Goal: Task Accomplishment & Management: Use online tool/utility

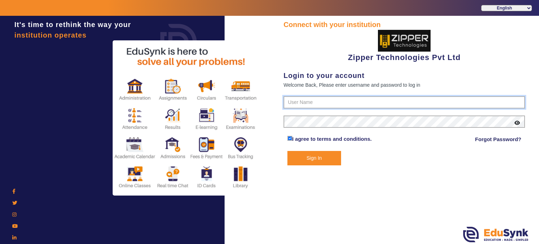
type input "1008790000"
click at [314, 155] on button "Sign In" at bounding box center [314, 158] width 54 height 14
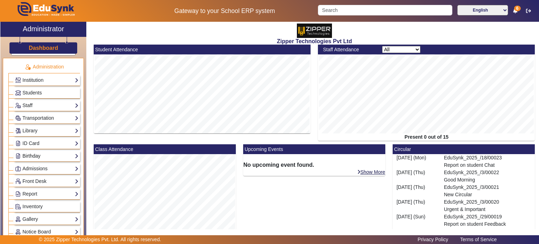
scroll to position [8, 0]
click at [49, 85] on div "Institution Institution Details Session Configuration Classes/Batches Subjects" at bounding box center [47, 80] width 66 height 11
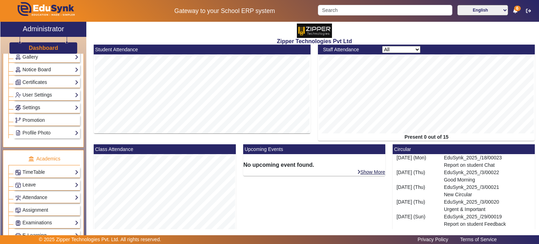
scroll to position [210, 0]
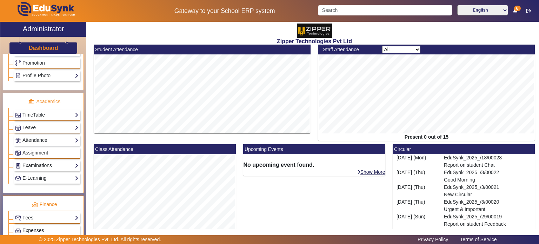
click at [47, 162] on link "Examinations" at bounding box center [46, 165] width 63 height 8
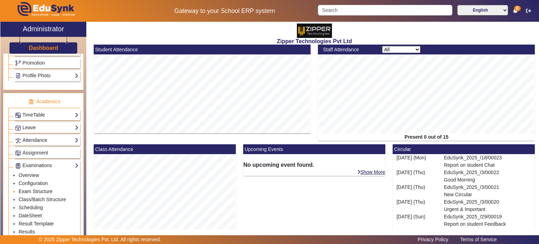
click at [39, 188] on link "Exam Structure" at bounding box center [36, 191] width 34 height 6
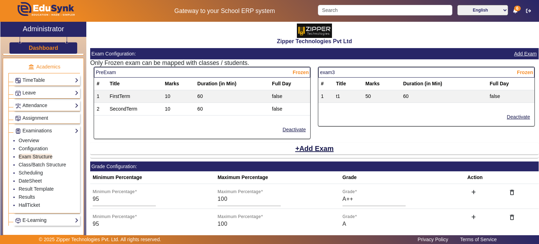
scroll to position [263, 0]
click at [28, 202] on link "HallTicket" at bounding box center [29, 205] width 21 height 6
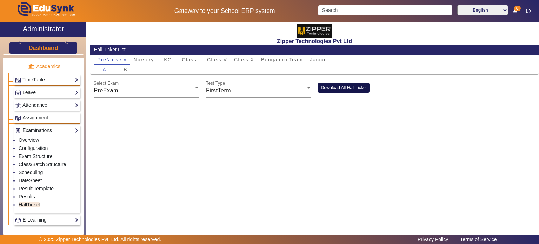
click at [333, 88] on button "Download All Hall Ticket" at bounding box center [344, 87] width 52 height 9
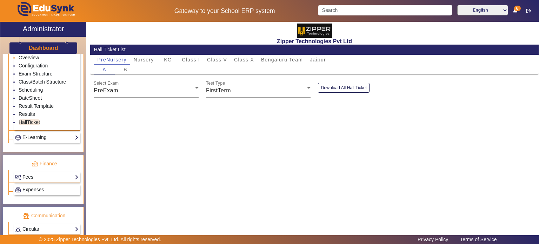
scroll to position [345, 0]
click at [41, 174] on link "Fees" at bounding box center [46, 178] width 63 height 8
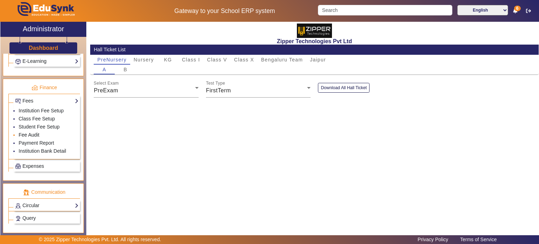
click at [34, 132] on link "Fee Audit" at bounding box center [29, 135] width 21 height 6
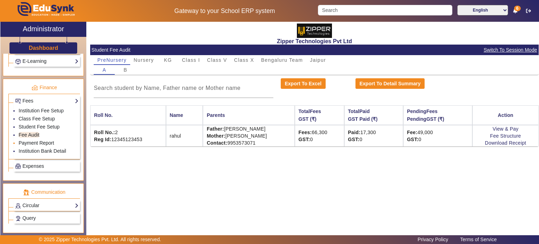
click at [37, 140] on link "Payment Report" at bounding box center [36, 143] width 35 height 6
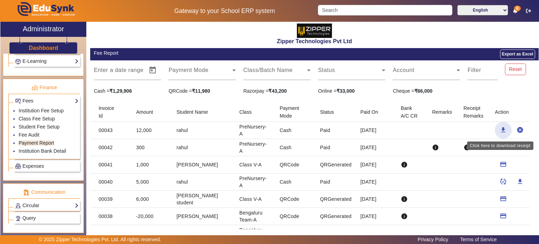
click at [496, 131] on span "button" at bounding box center [503, 130] width 17 height 17
click at [56, 203] on link "Circular" at bounding box center [46, 205] width 63 height 8
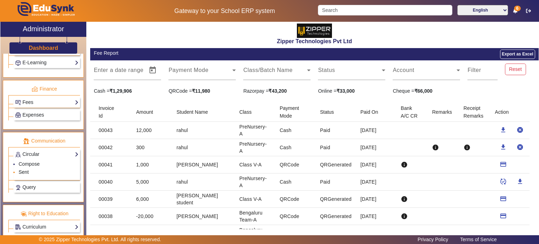
click at [24, 169] on link "Sent" at bounding box center [24, 172] width 10 height 6
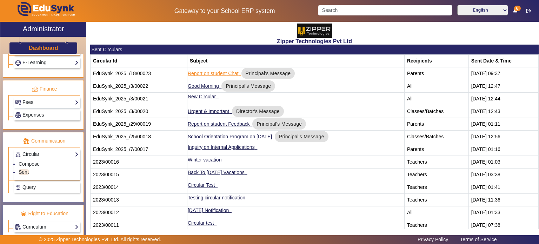
click at [210, 76] on td "Report on student Chat Principal's Message" at bounding box center [295, 73] width 217 height 13
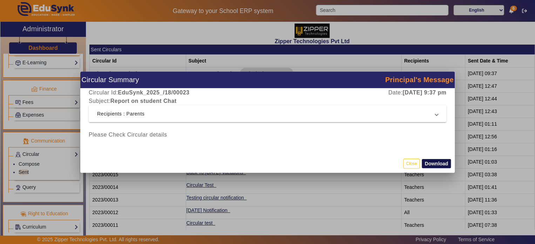
click at [437, 166] on button "Download" at bounding box center [436, 163] width 29 height 9
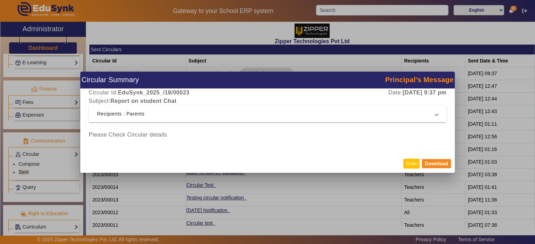
click at [410, 160] on button "Close" at bounding box center [411, 163] width 16 height 9
